Goal: Task Accomplishment & Management: Manage account settings

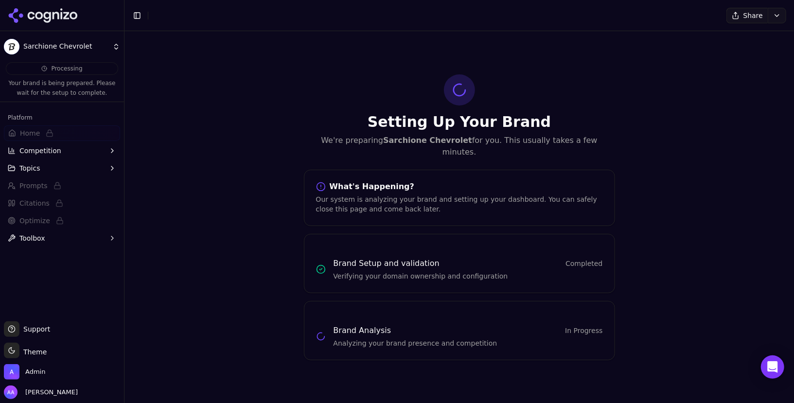
click at [320, 43] on div "Setting Up Your Brand We're preparing Sarchione Chevrolet for you. This usually…" at bounding box center [460, 217] width 670 height 372
